Goal: Information Seeking & Learning: Learn about a topic

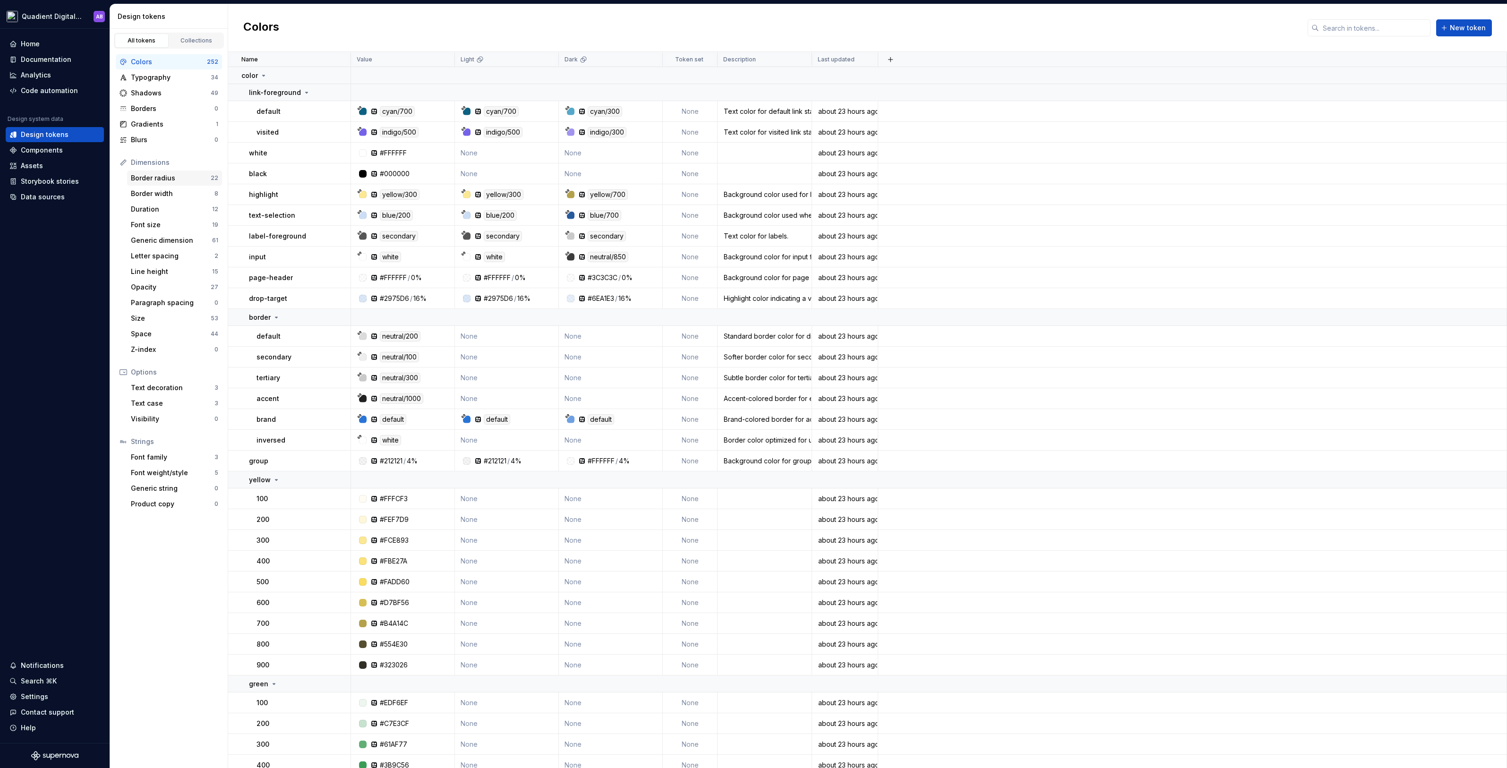
click at [159, 179] on div "Border radius" at bounding box center [171, 177] width 80 height 9
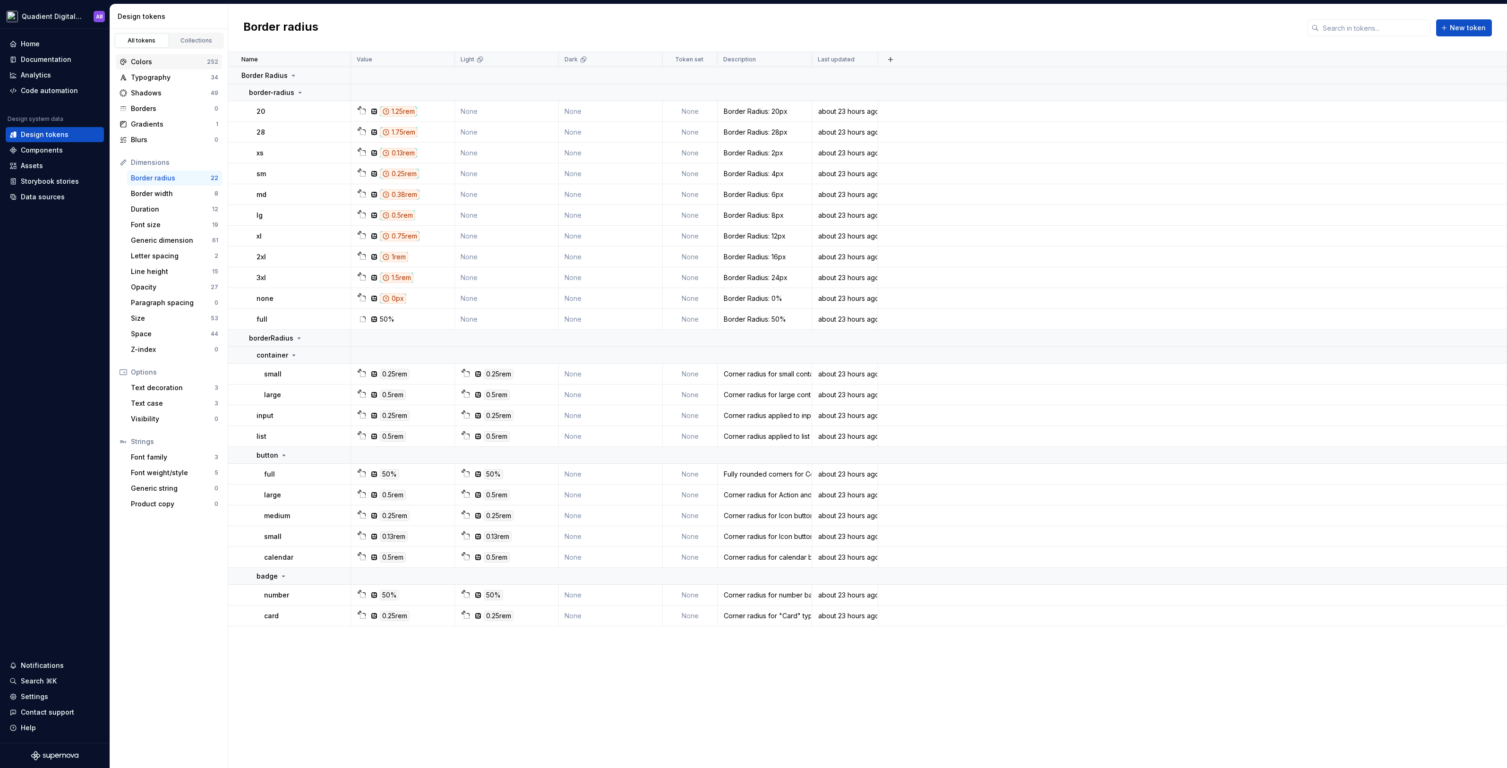
click at [168, 59] on div "Colors" at bounding box center [169, 61] width 76 height 9
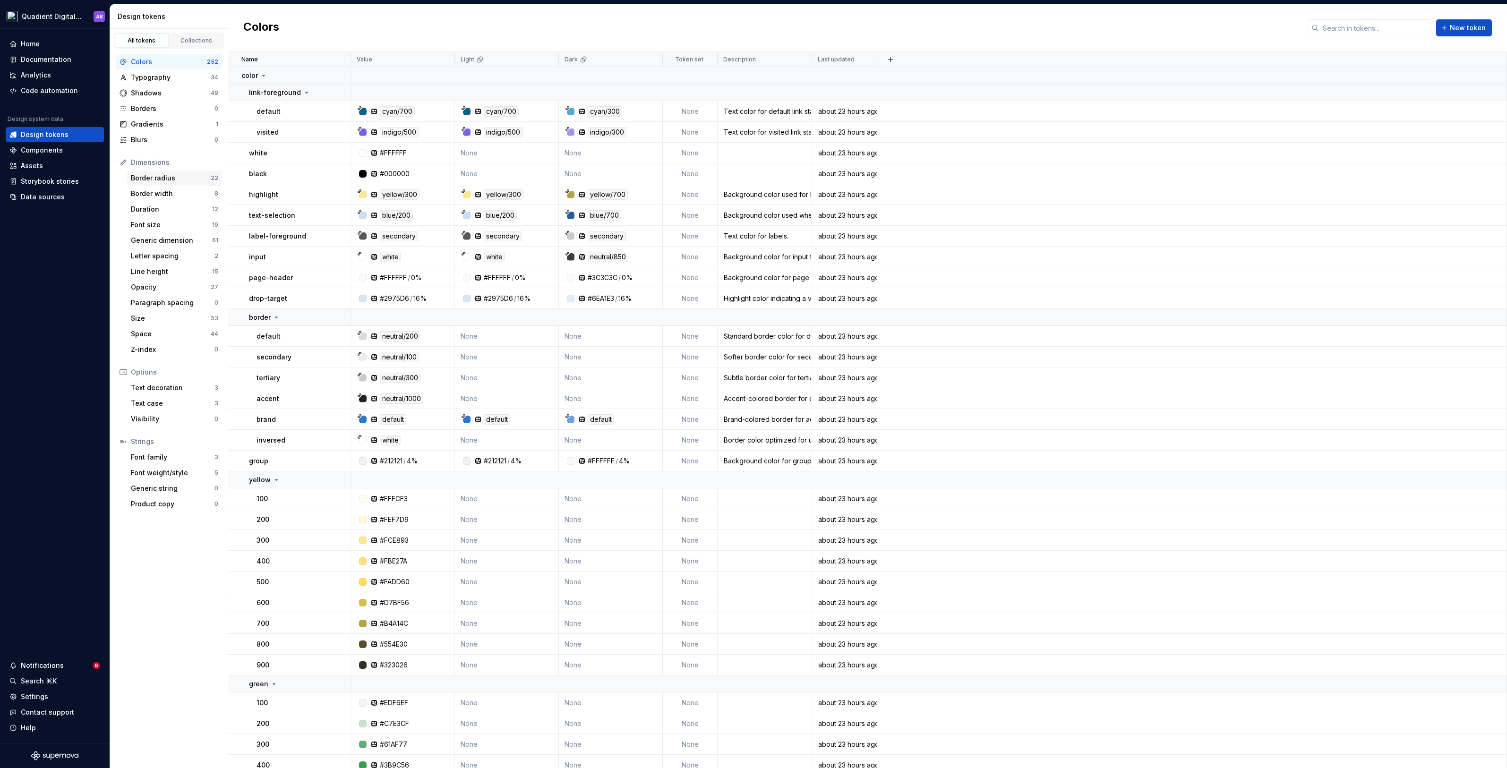
click at [166, 171] on div "Border radius 22" at bounding box center [174, 177] width 95 height 15
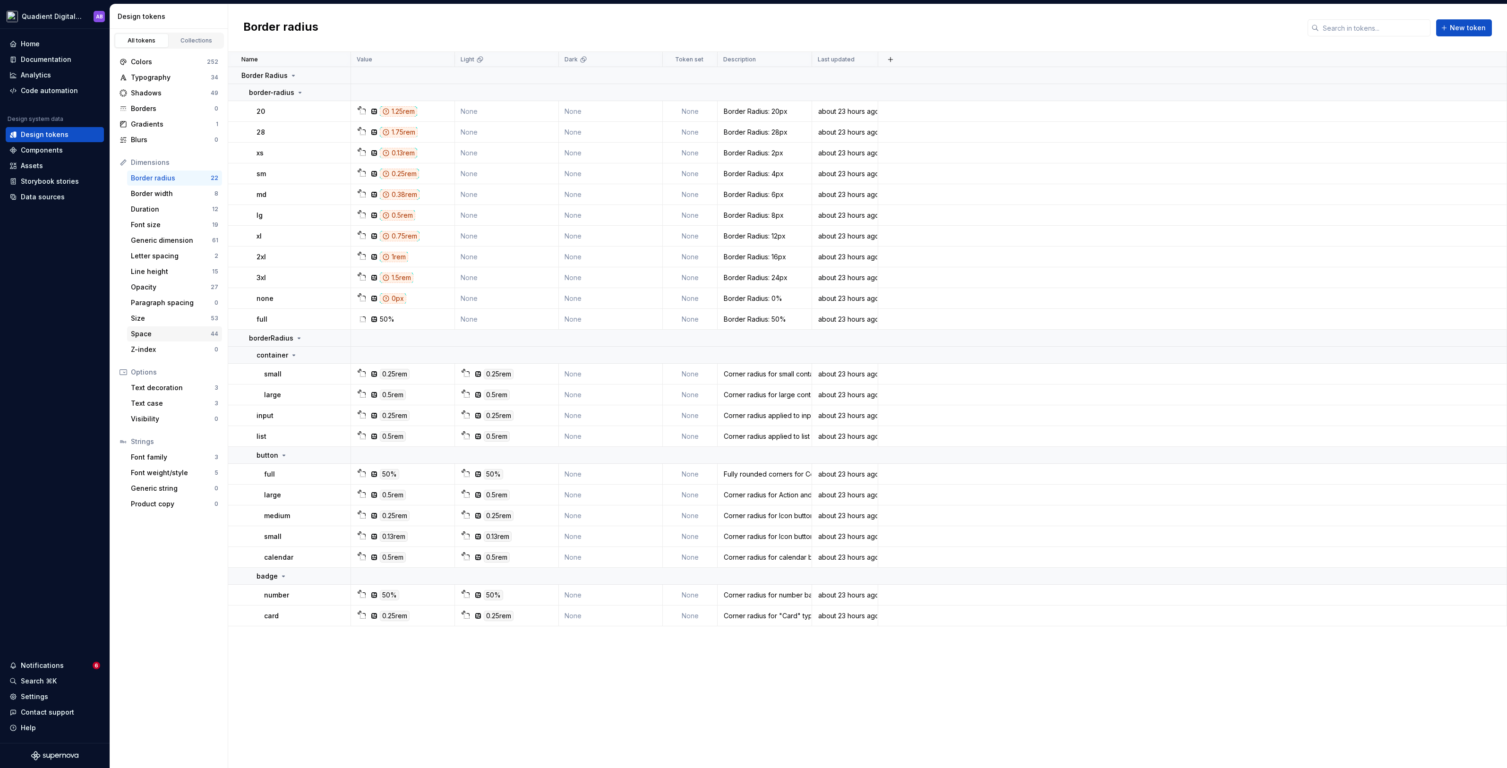
click at [148, 329] on div "Space" at bounding box center [171, 333] width 80 height 9
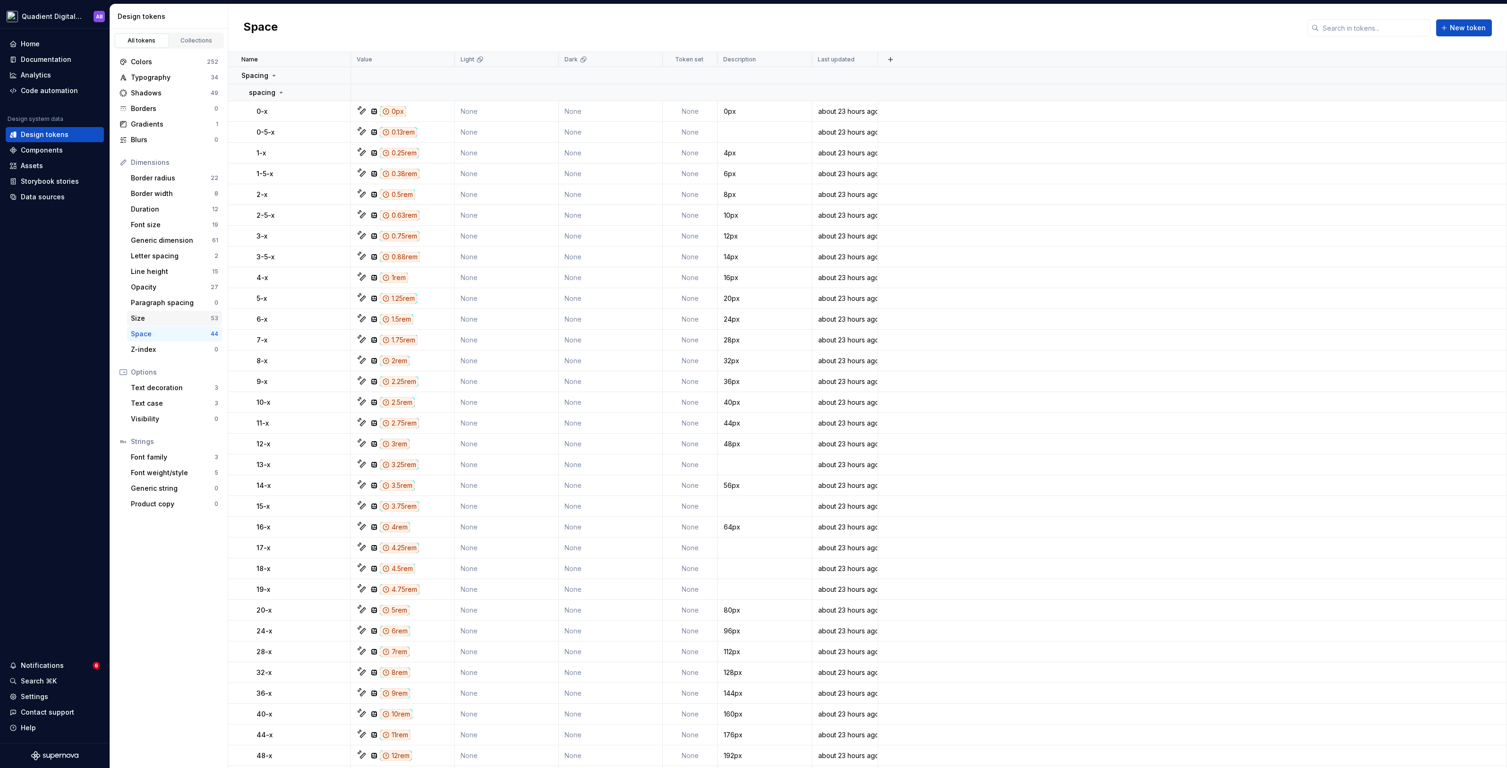
click at [150, 314] on div "Size" at bounding box center [171, 318] width 80 height 9
click at [153, 68] on div "Colors 252" at bounding box center [169, 61] width 106 height 15
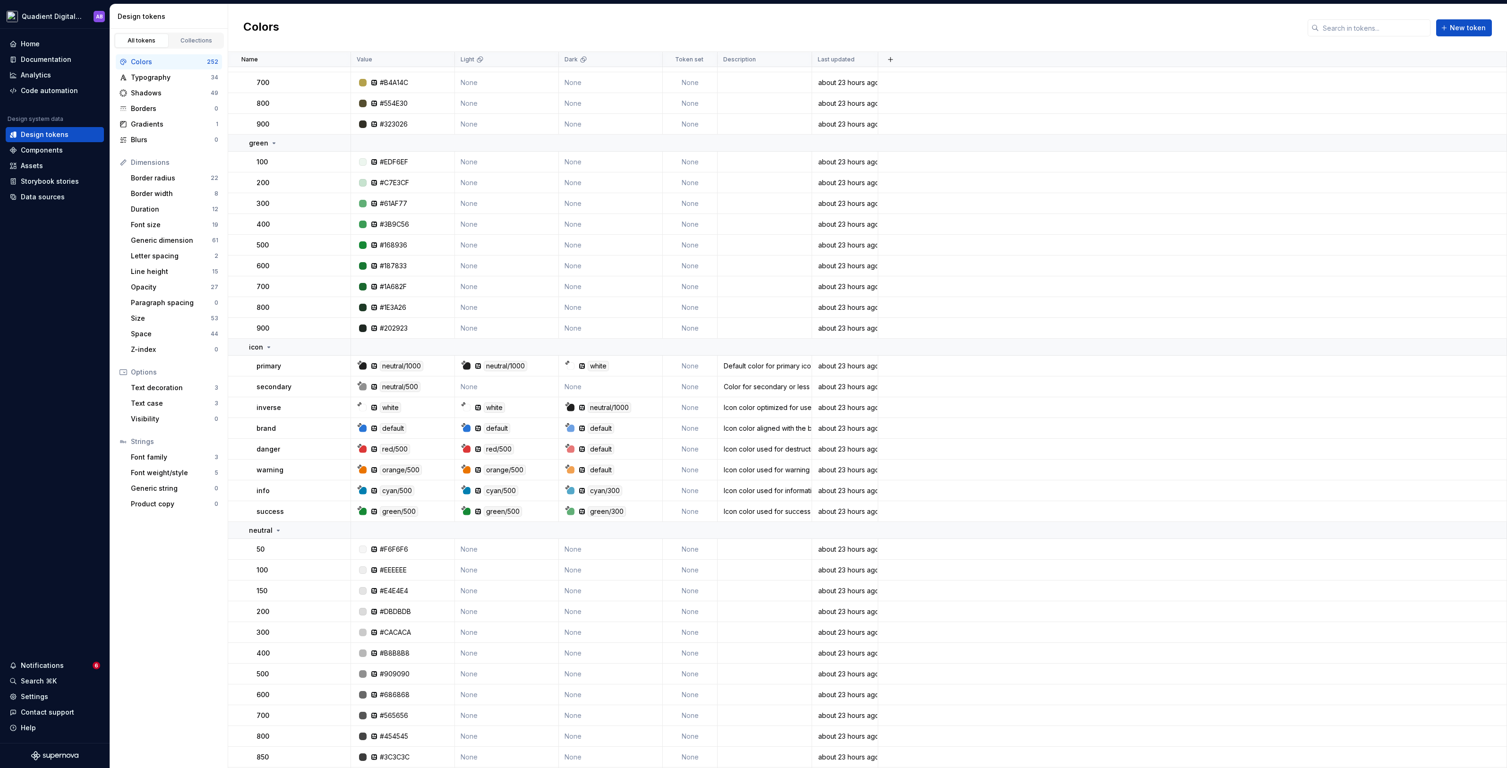
scroll to position [544, 0]
click at [165, 177] on div "Border radius" at bounding box center [171, 177] width 80 height 9
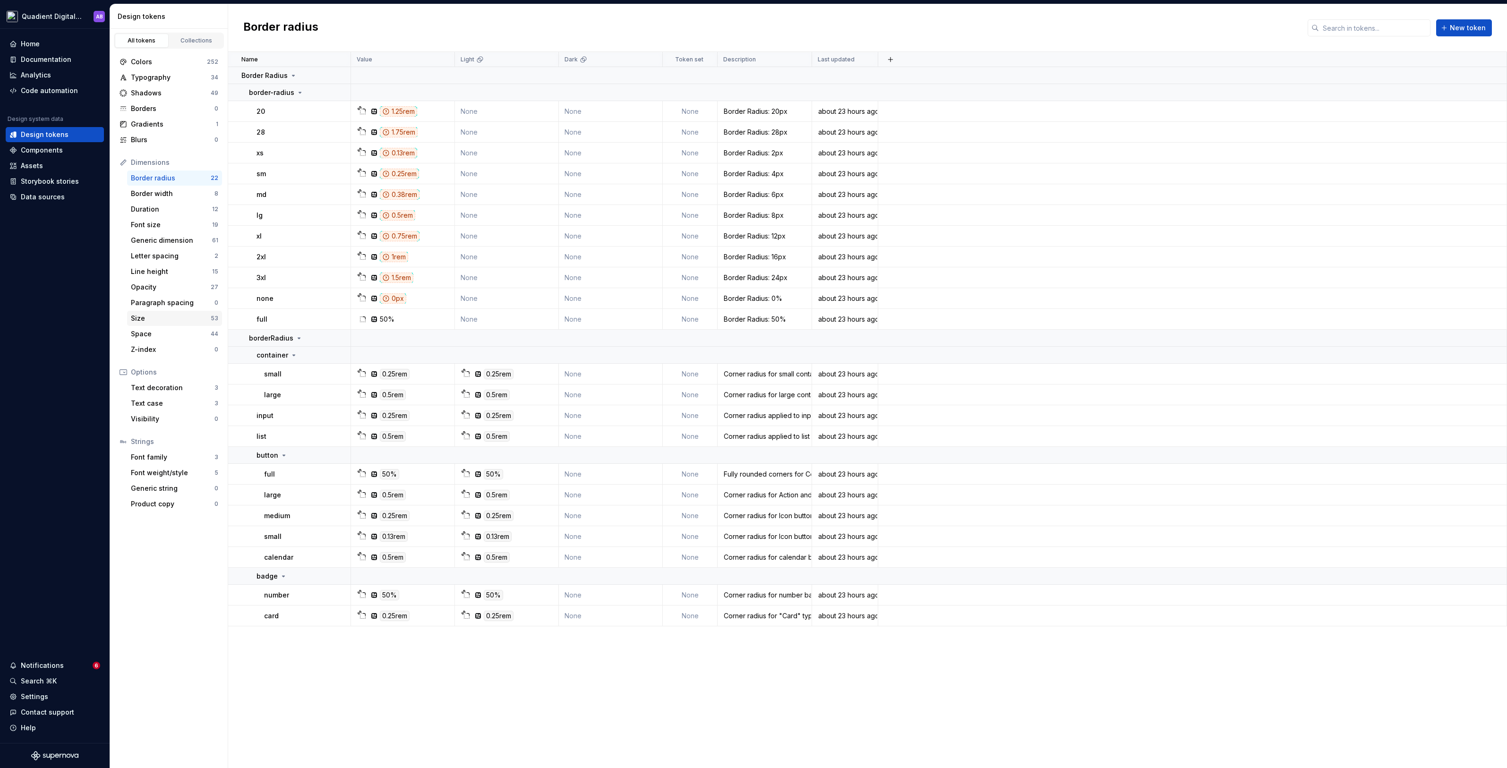
click at [160, 322] on div "Size 53" at bounding box center [174, 318] width 95 height 15
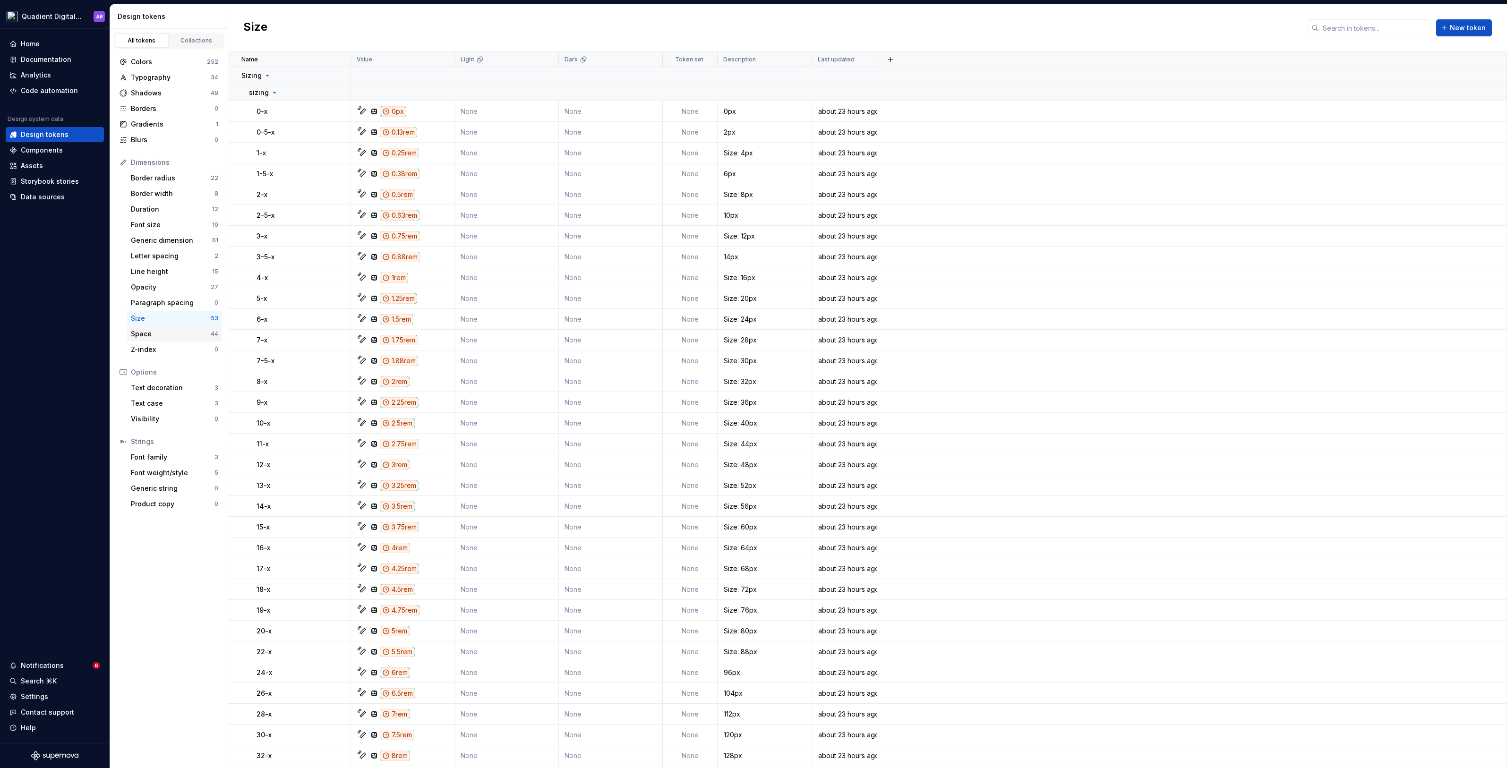
click at [160, 332] on div "Space" at bounding box center [171, 333] width 80 height 9
click at [160, 321] on div "Size" at bounding box center [171, 318] width 80 height 9
click at [180, 57] on div "Colors" at bounding box center [169, 61] width 76 height 9
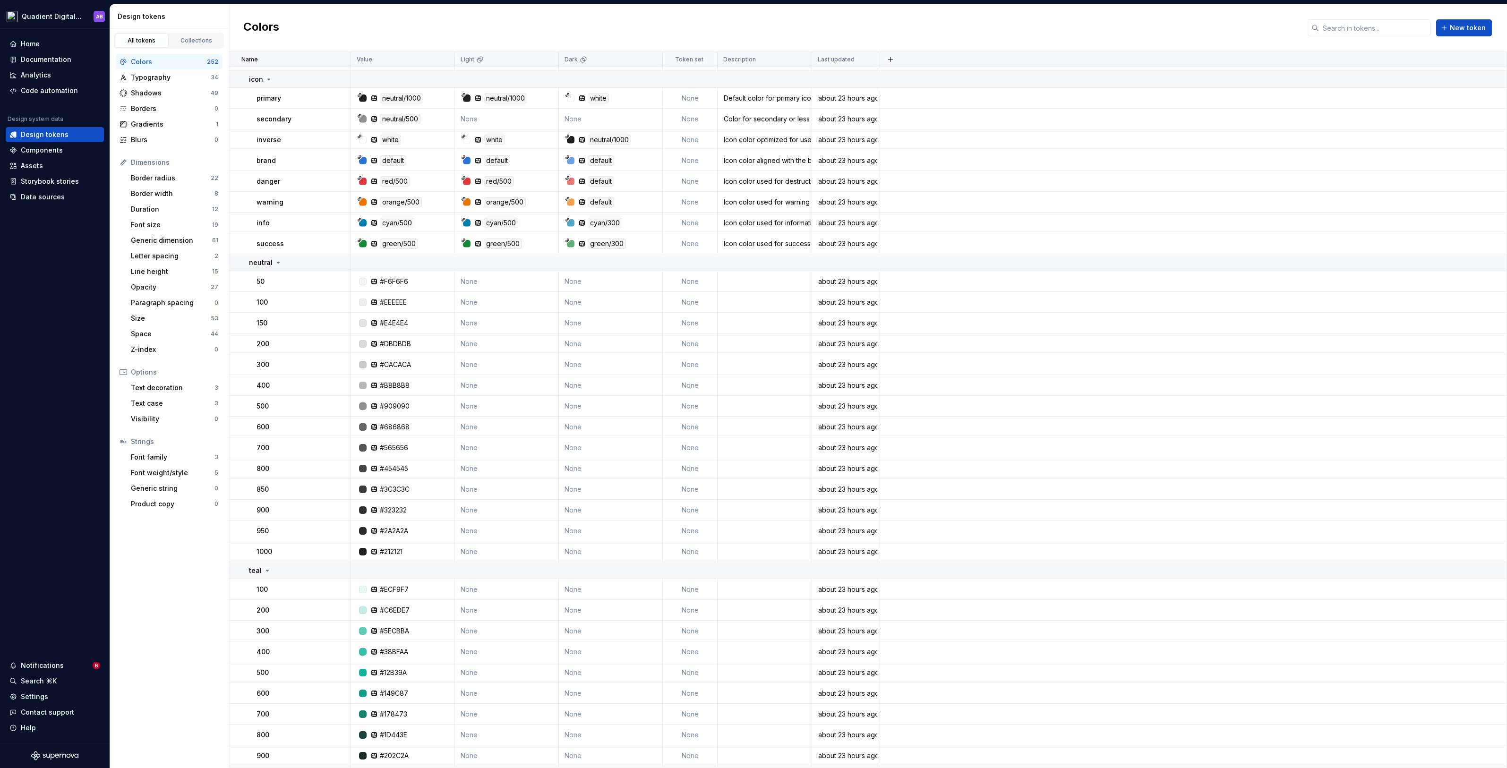
scroll to position [817, 0]
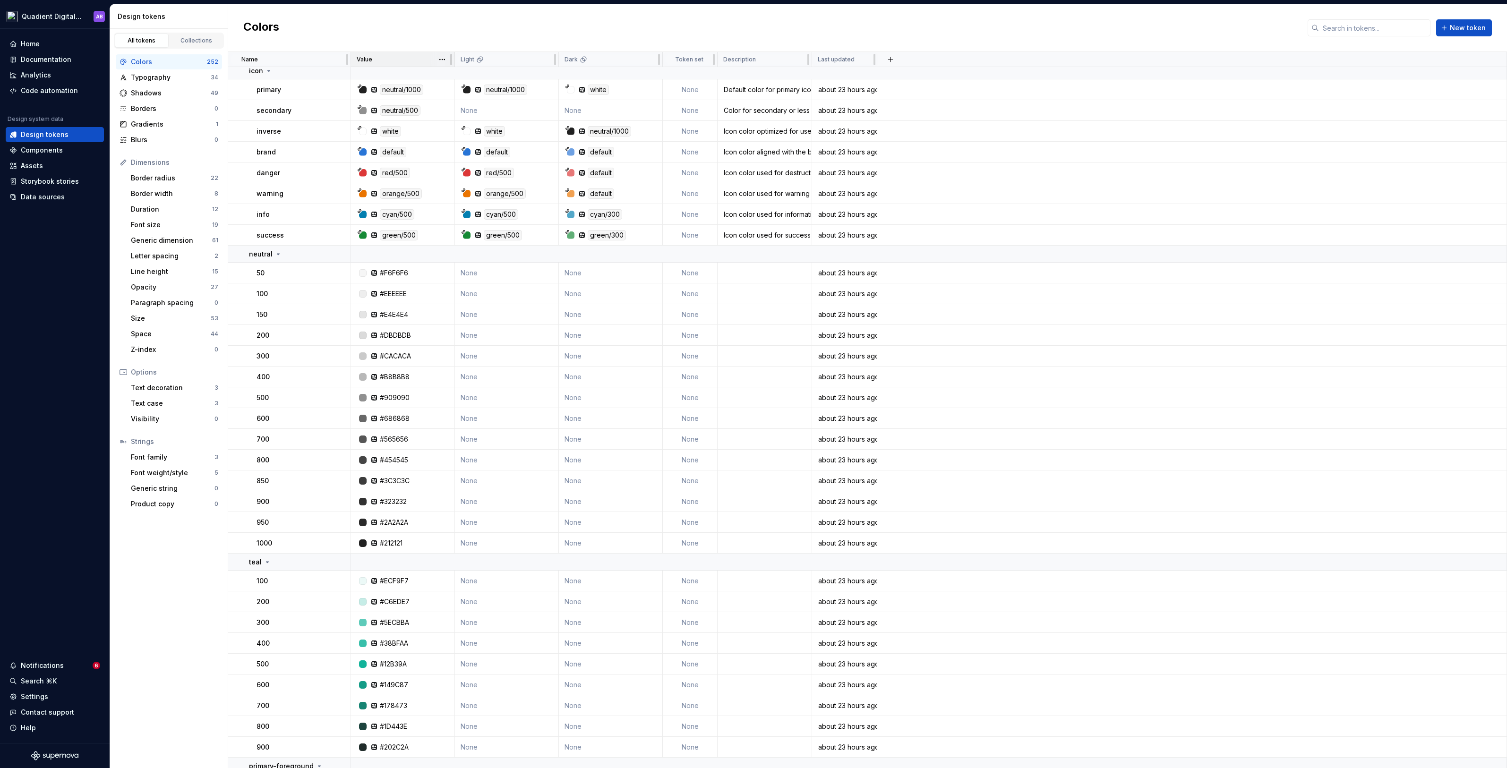
click at [363, 62] on p "Value" at bounding box center [365, 60] width 16 height 8
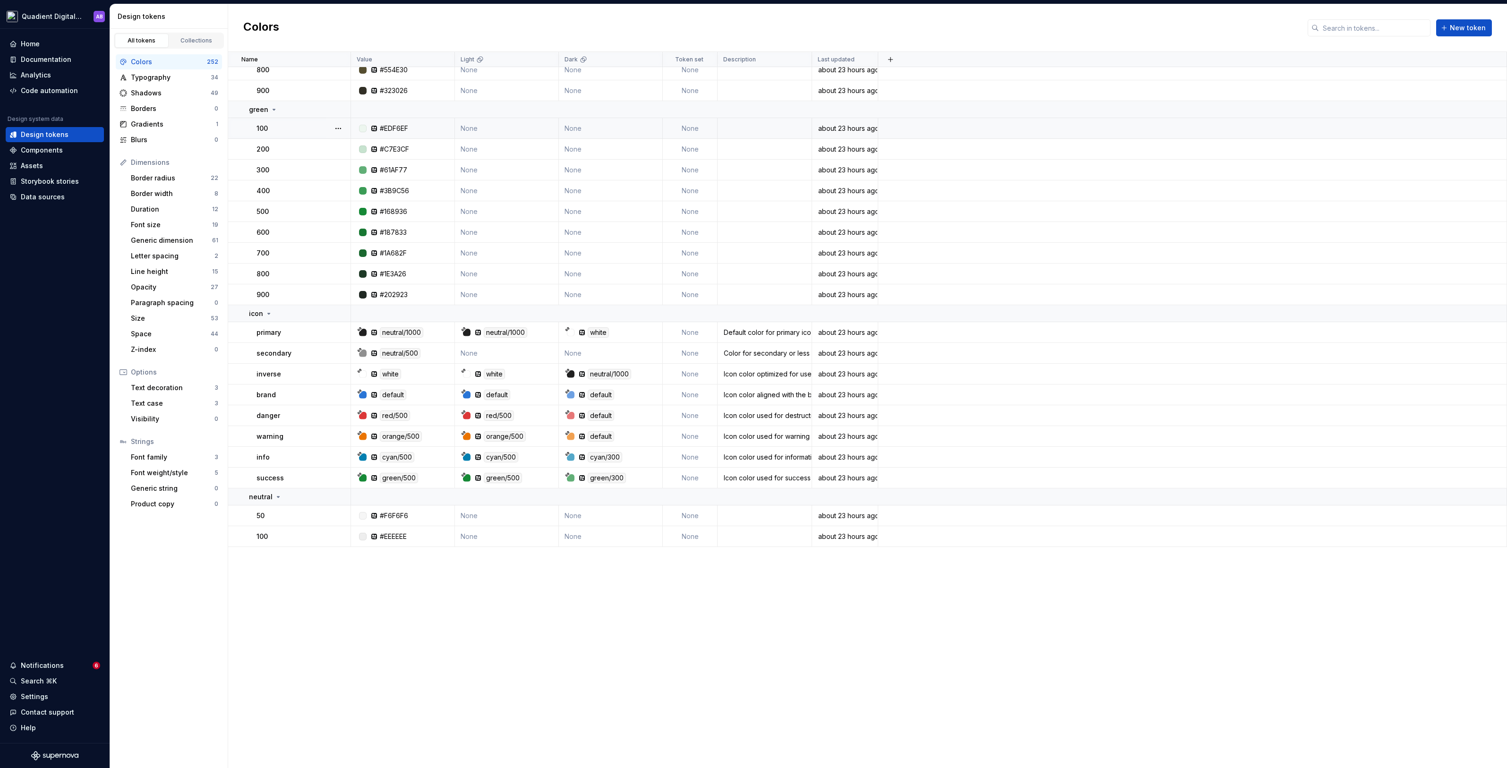
scroll to position [0, 0]
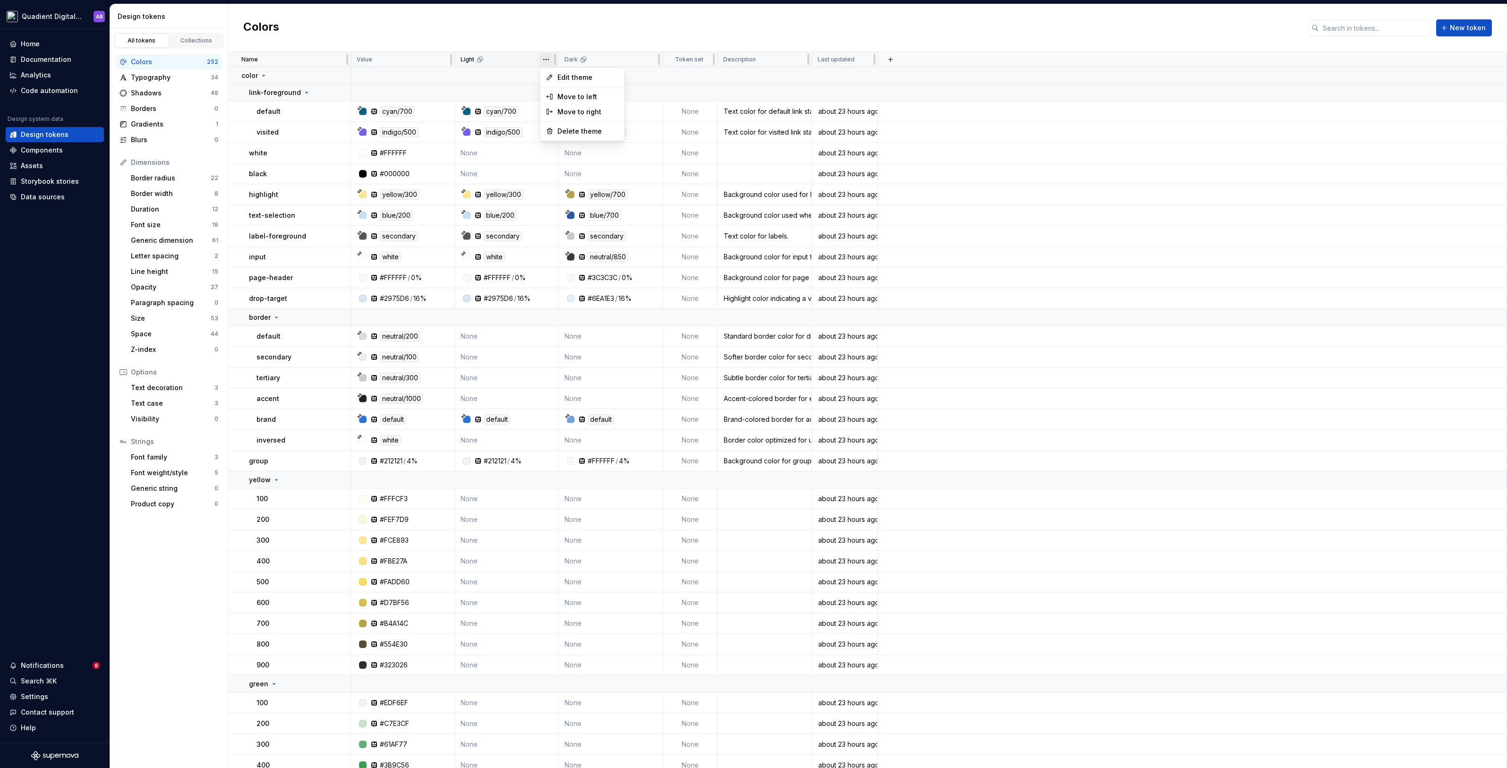
click at [546, 56] on html "Quadient Digital Design System AB Home Documentation Analytics Code automation …" at bounding box center [753, 384] width 1507 height 768
click at [494, 63] on html "Quadient Digital Design System AB Home Documentation Analytics Code automation …" at bounding box center [753, 384] width 1507 height 768
click at [507, 57] on div "Light" at bounding box center [506, 60] width 92 height 8
click at [38, 196] on div "Data sources" at bounding box center [43, 196] width 44 height 9
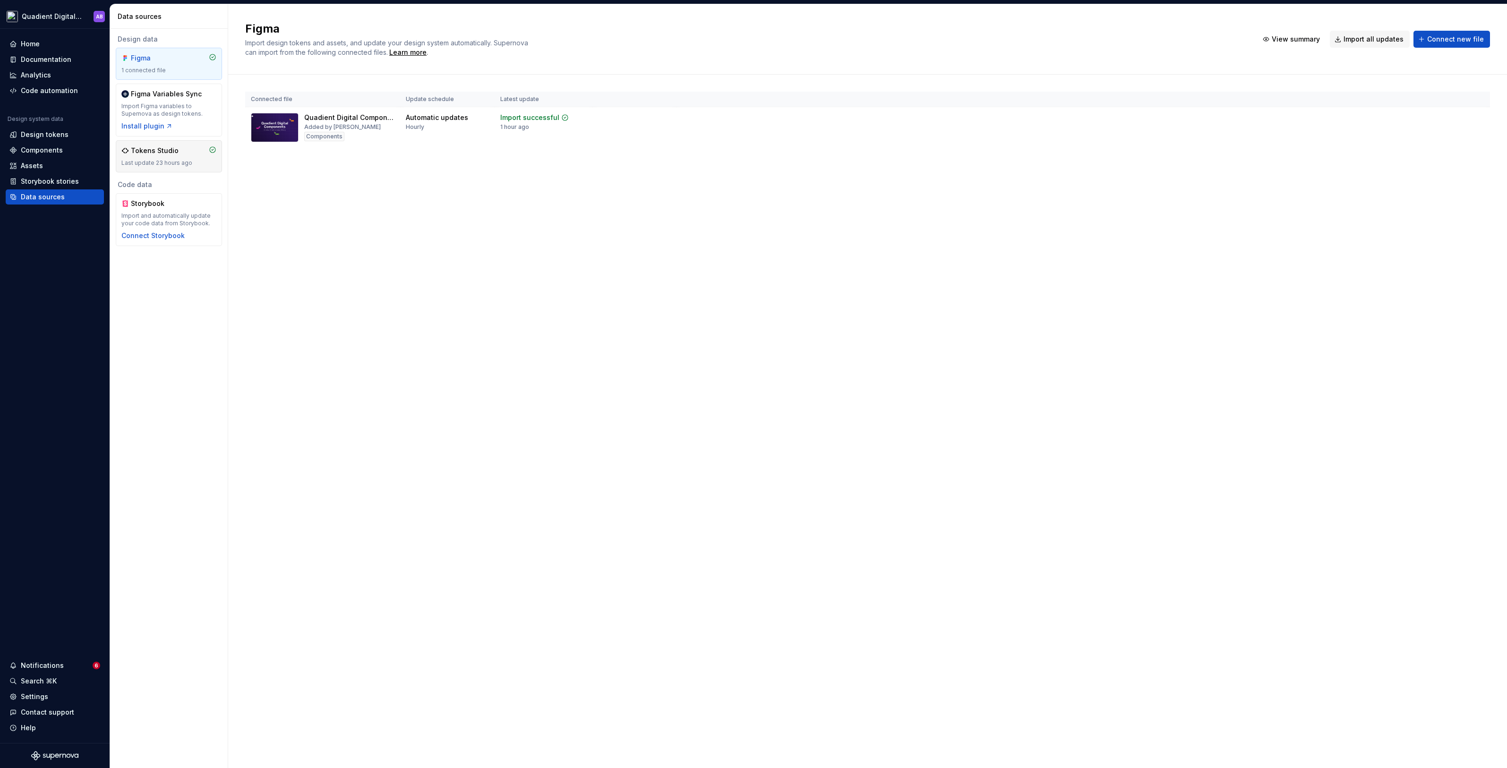
click at [170, 159] on div "Last update 23 hours ago" at bounding box center [168, 163] width 95 height 8
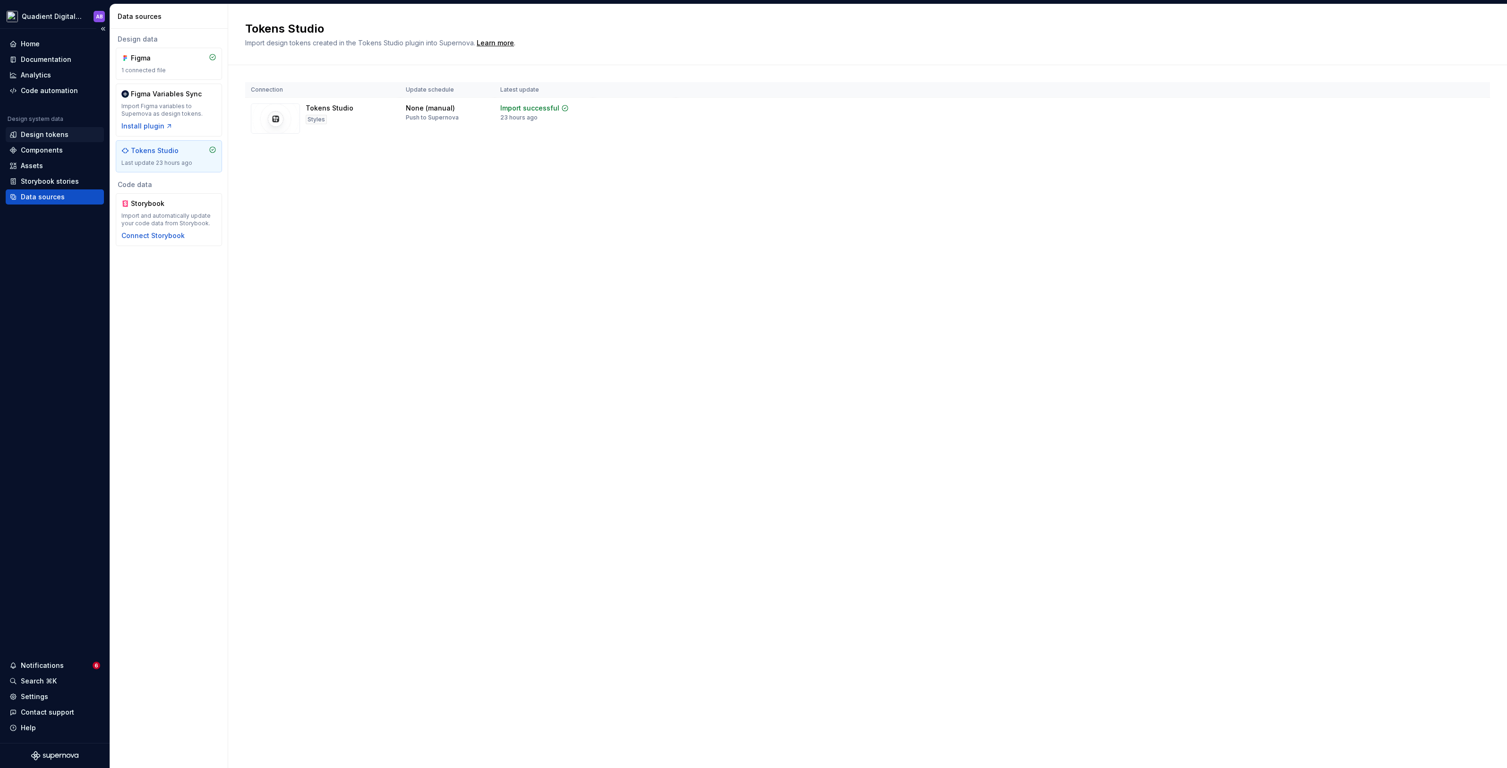
click at [42, 134] on div "Design tokens" at bounding box center [45, 134] width 48 height 9
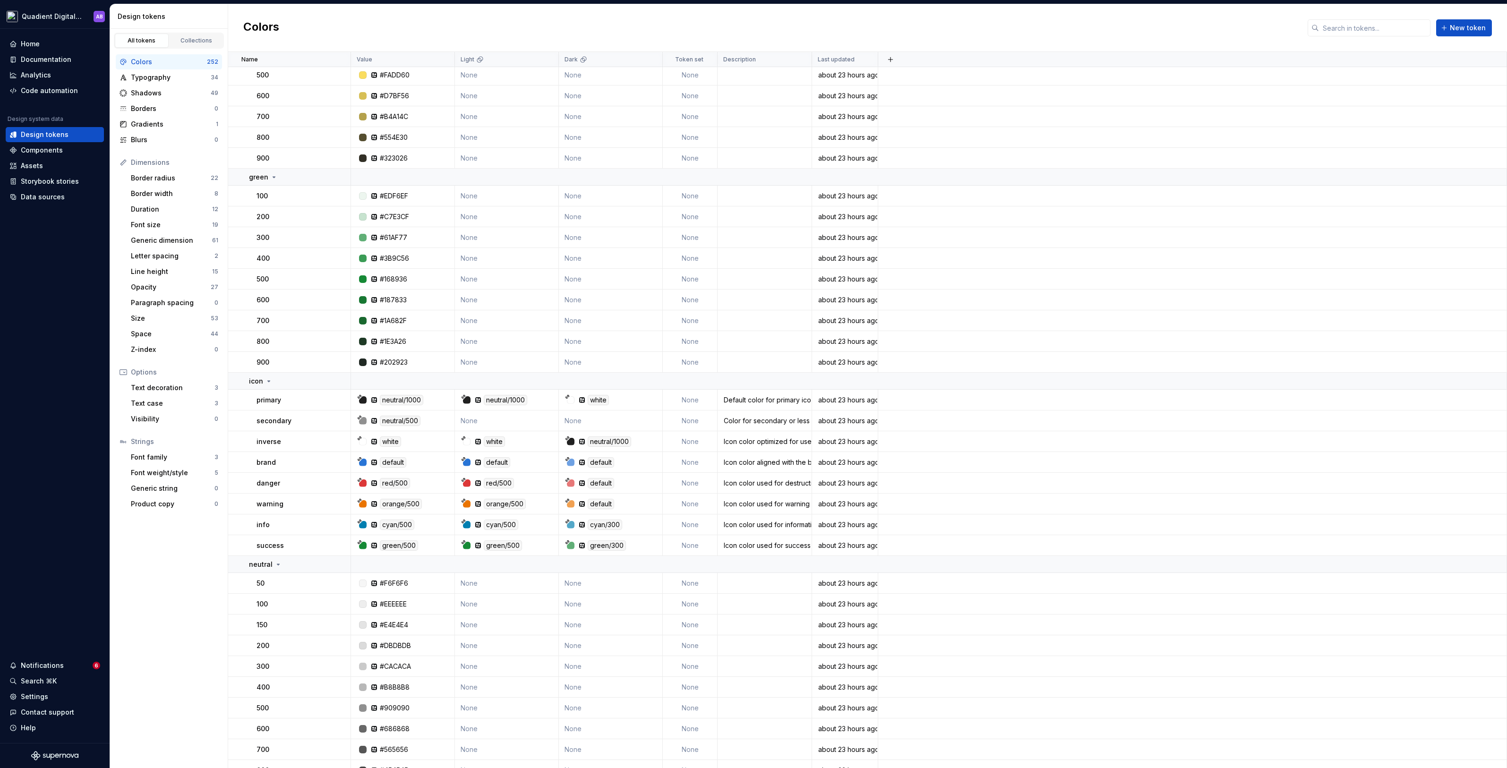
scroll to position [509, 0]
click at [546, 60] on html "Quadient Digital Design System AB Home Documentation Analytics Code automation …" at bounding box center [753, 384] width 1507 height 768
click at [412, 58] on html "Quadient Digital Design System AB Home Documentation Analytics Code automation …" at bounding box center [753, 384] width 1507 height 768
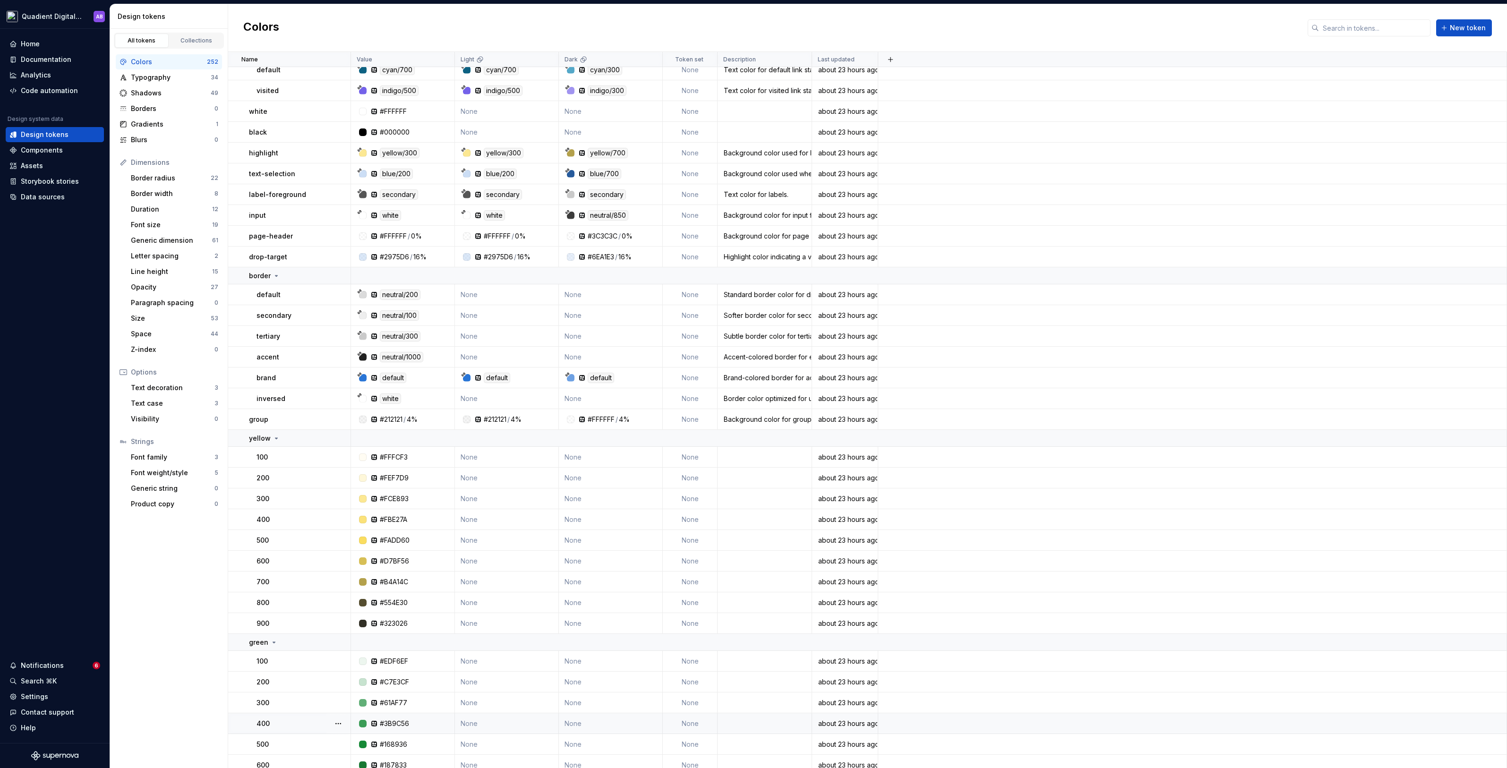
scroll to position [0, 0]
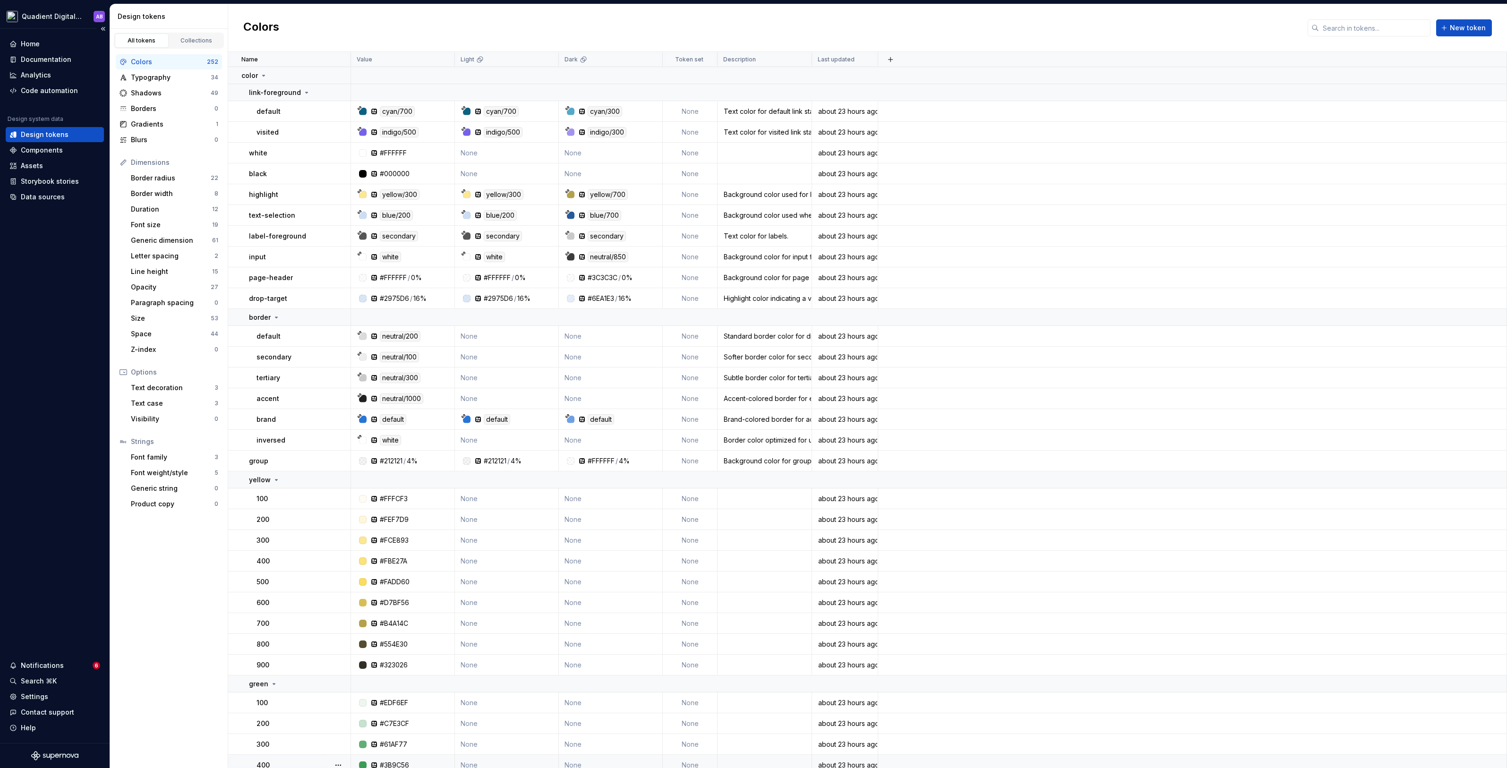
click at [51, 117] on div "Design system data" at bounding box center [36, 119] width 56 height 8
click at [58, 190] on div "Data sources" at bounding box center [55, 196] width 98 height 15
